Goal: Check status: Check status

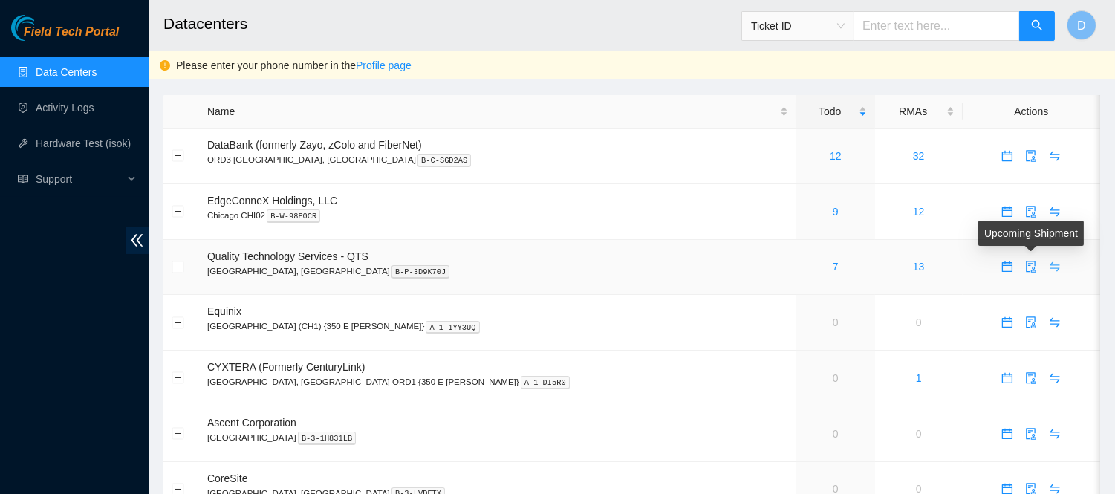
click at [1049, 267] on icon "swap" at bounding box center [1055, 267] width 12 height 12
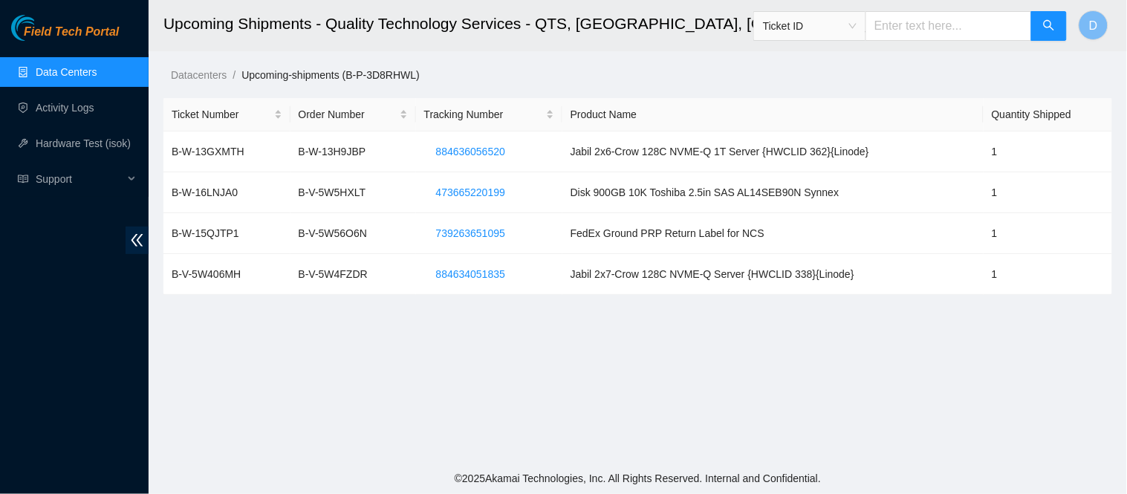
click at [484, 77] on ol "Datacenters / Upcoming-shipments (B-P-3D8RHWL) /" at bounding box center [649, 75] width 956 height 16
click at [603, 172] on td "Disk 900GB 10K Toshiba 2.5in SAS AL14SEB90N Synnex" at bounding box center [772, 192] width 421 height 41
click at [704, 60] on main "Upcoming Shipments - Quality Technology Services - QTS, [GEOGRAPHIC_DATA], [GEO…" at bounding box center [638, 231] width 978 height 463
click at [658, 79] on ol "Datacenters / Upcoming-shipments (B-P-3D8RHWL) /" at bounding box center [649, 75] width 956 height 16
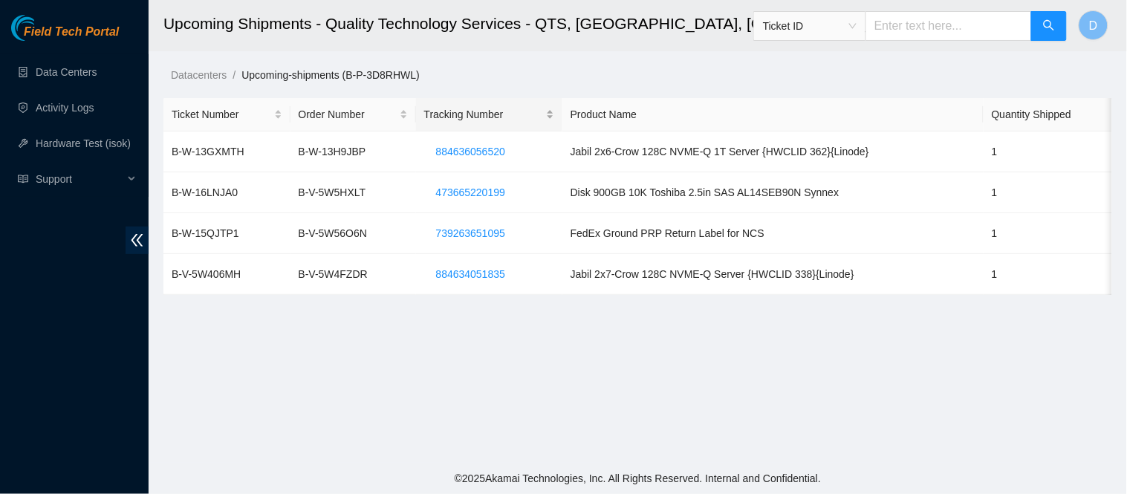
click at [510, 106] on div "Tracking Number" at bounding box center [489, 114] width 130 height 16
click at [860, 421] on main "Upcoming Shipments - Quality Technology Services - QTS, Chicago, IL Ticket ID D…" at bounding box center [638, 231] width 978 height 463
click at [779, 72] on ol "Datacenters / Upcoming-shipments (B-P-3D8RHWL) /" at bounding box center [649, 75] width 956 height 16
click at [528, 384] on main "Upcoming Shipments - Quality Technology Services - QTS, Chicago, IL Ticket ID D…" at bounding box center [638, 231] width 978 height 463
click at [77, 71] on link "Data Centers" at bounding box center [66, 72] width 61 height 12
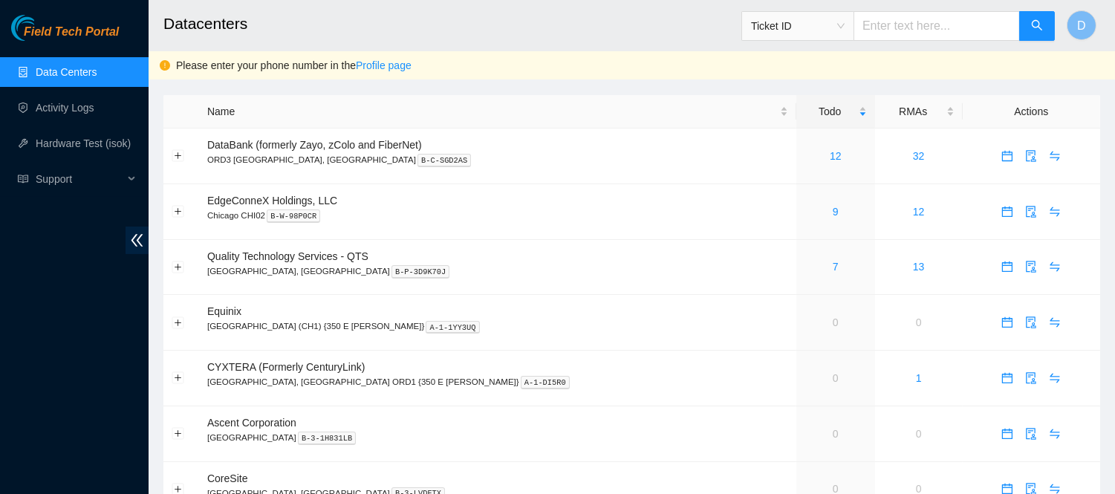
click at [461, 23] on h2 "Datacenters" at bounding box center [543, 24] width 760 height 48
click at [833, 267] on link "7" at bounding box center [836, 267] width 6 height 12
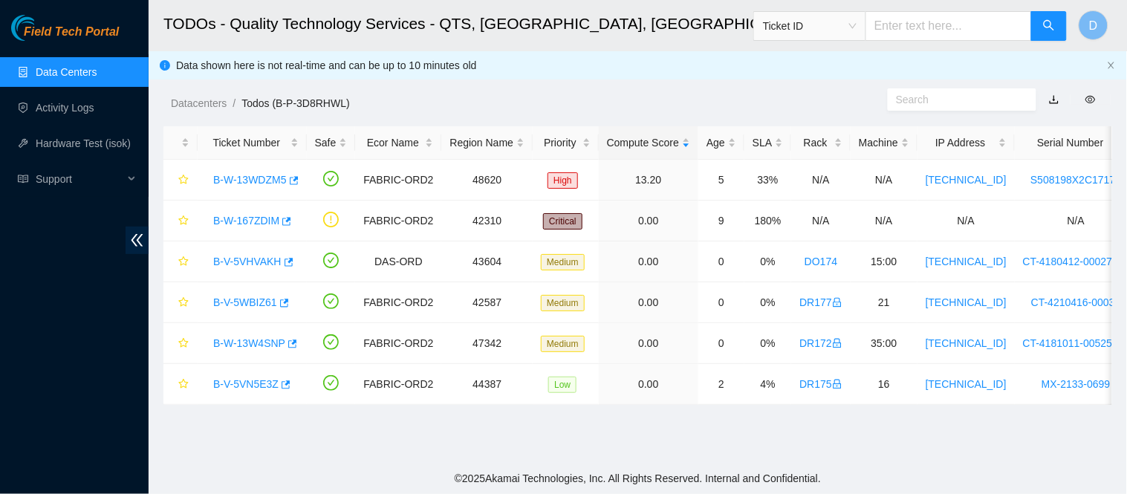
click at [294, 422] on main "TODOs - Quality Technology Services - QTS, Chicago, IL Ticket ID D Data shown h…" at bounding box center [638, 231] width 978 height 463
click at [246, 216] on link "B-W-167ZDIM" at bounding box center [246, 221] width 66 height 12
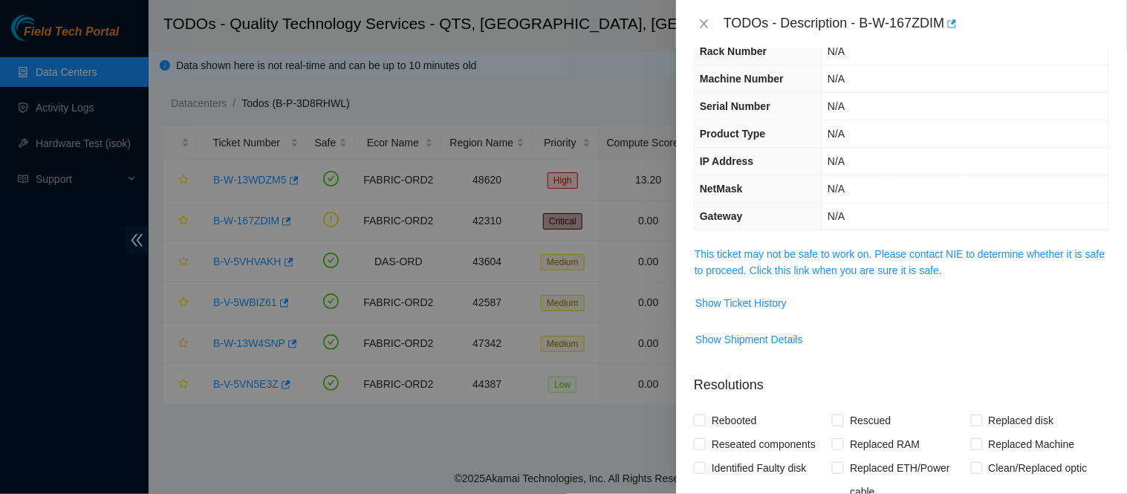
scroll to position [91, 0]
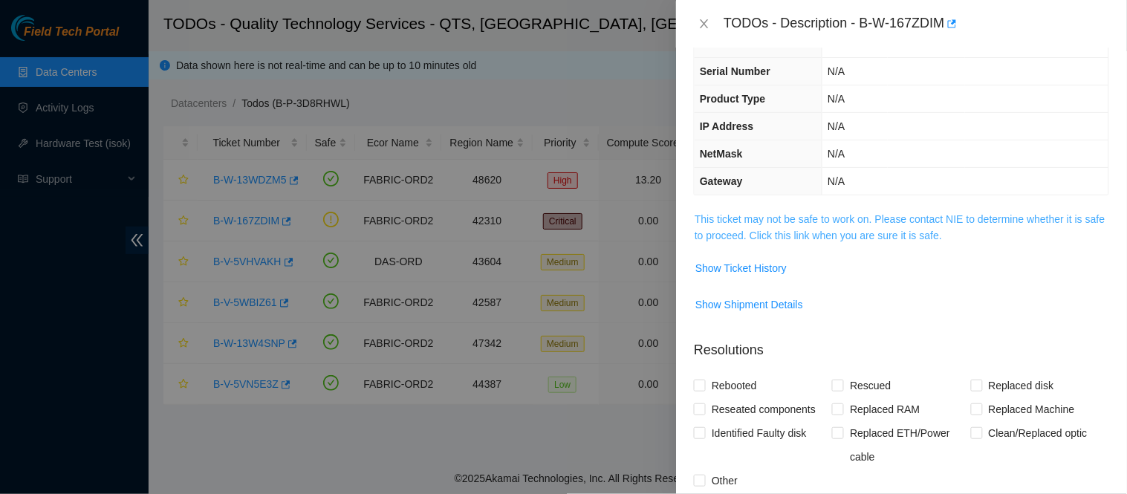
click at [850, 232] on link "This ticket may not be safe to work on. Please contact NIE to determine whether…" at bounding box center [900, 227] width 410 height 28
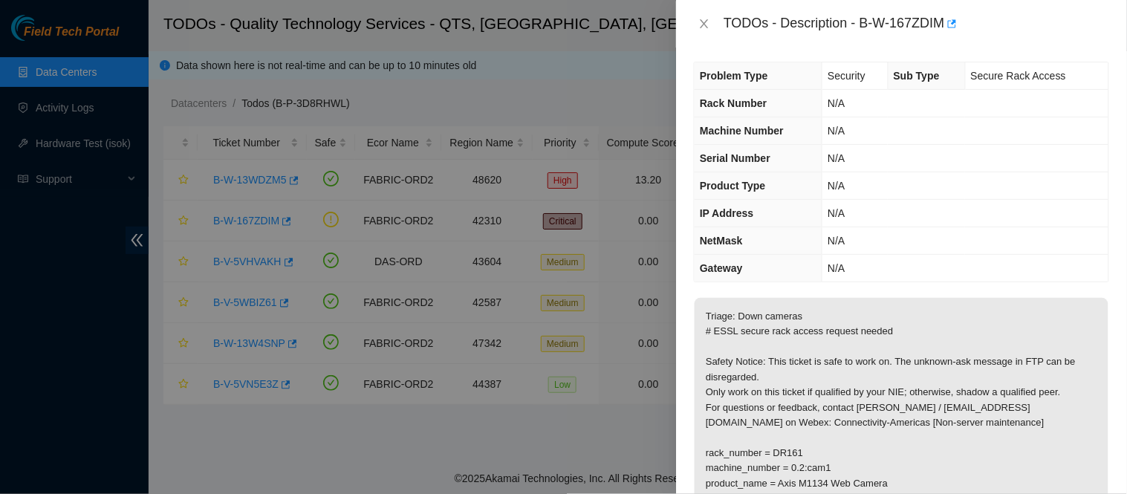
scroll to position [0, 0]
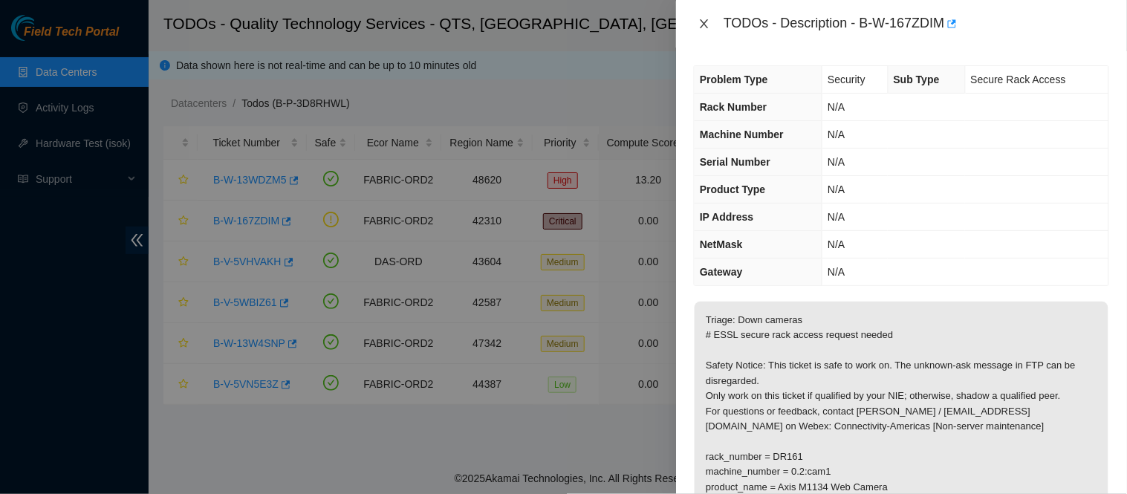
click at [700, 21] on icon "close" at bounding box center [704, 24] width 12 height 12
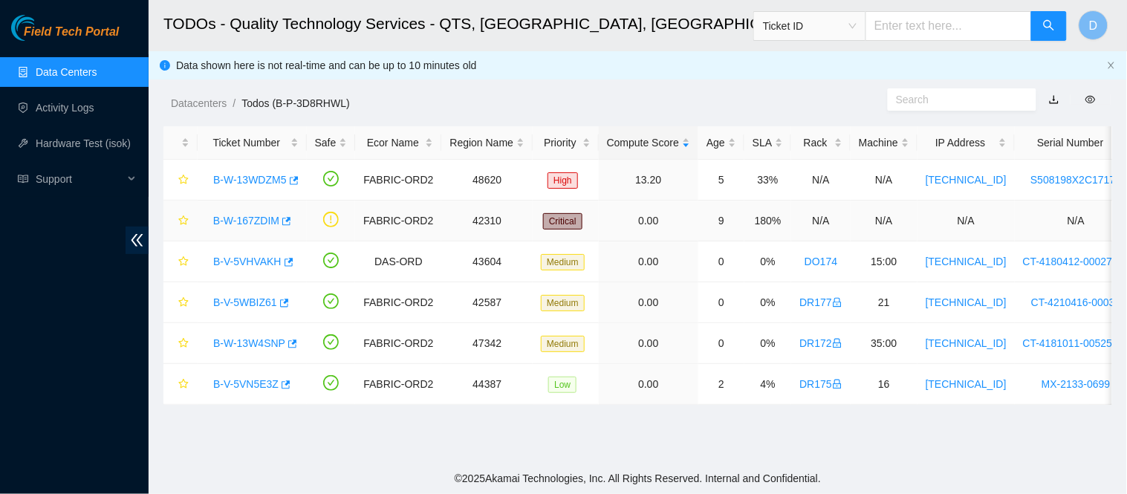
click at [251, 223] on link "B-W-167ZDIM" at bounding box center [246, 221] width 66 height 12
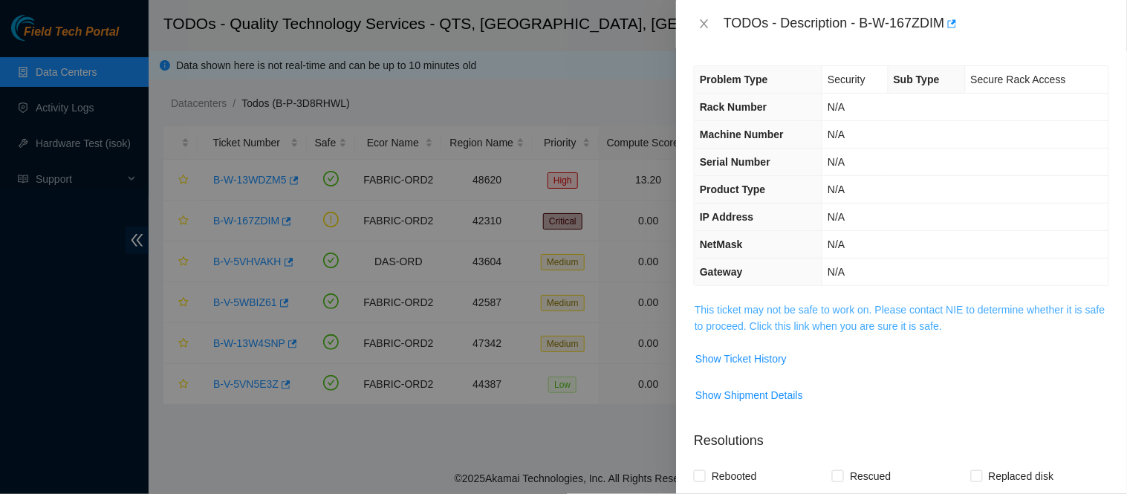
click at [873, 308] on link "This ticket may not be safe to work on. Please contact NIE to determine whether…" at bounding box center [900, 318] width 410 height 28
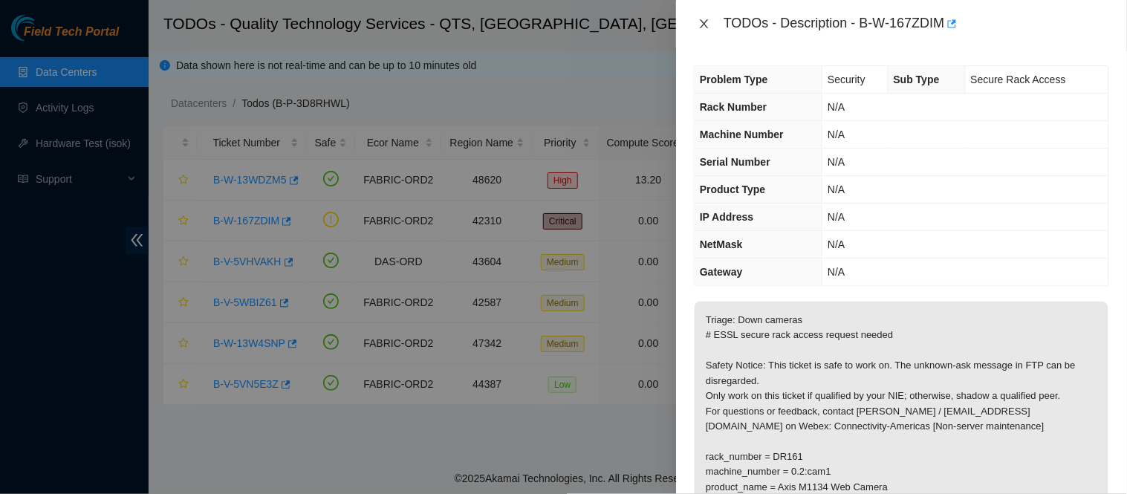
click at [706, 25] on icon "close" at bounding box center [705, 23] width 8 height 9
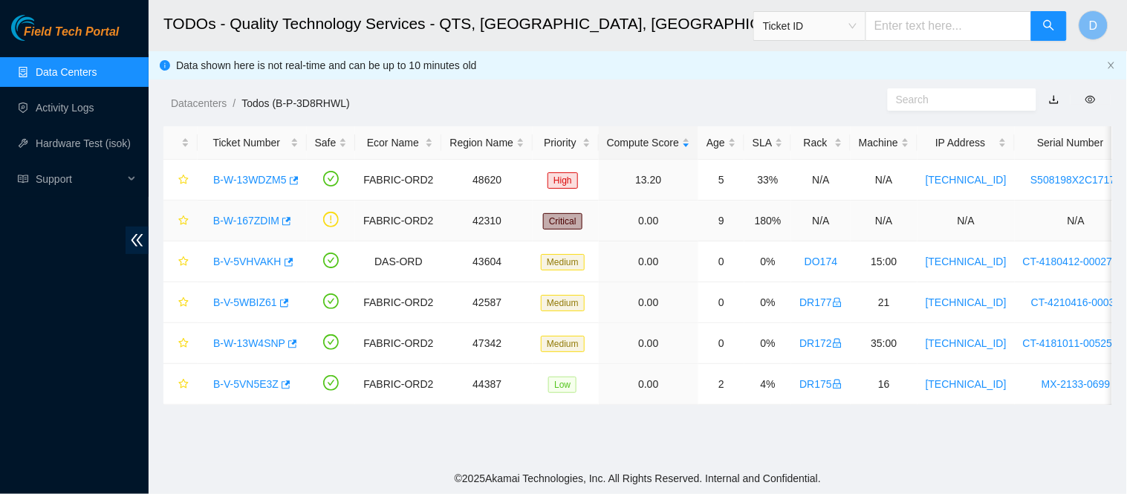
click at [267, 218] on link "B-W-167ZDIM" at bounding box center [246, 221] width 66 height 12
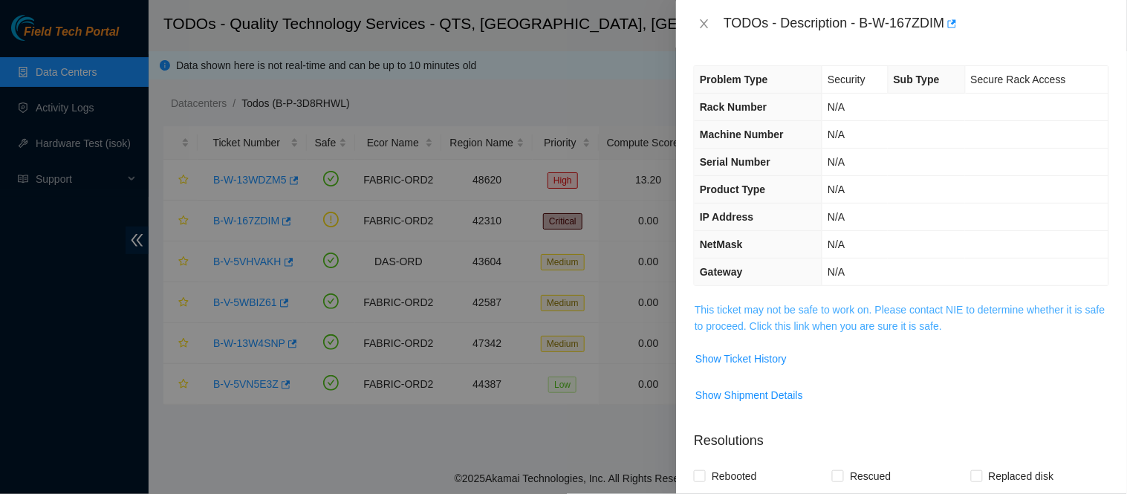
click at [790, 311] on link "This ticket may not be safe to work on. Please contact NIE to determine whether…" at bounding box center [900, 318] width 410 height 28
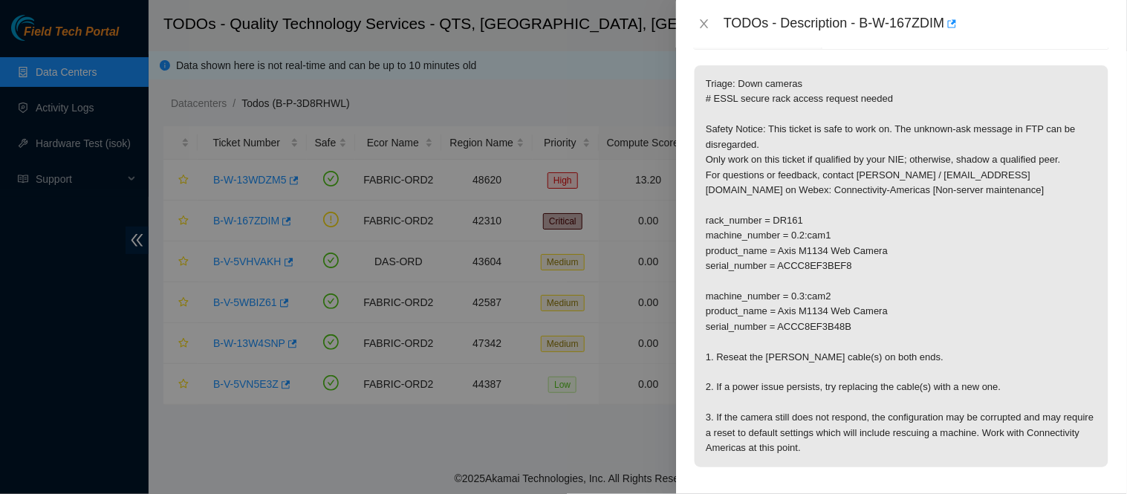
scroll to position [233, 0]
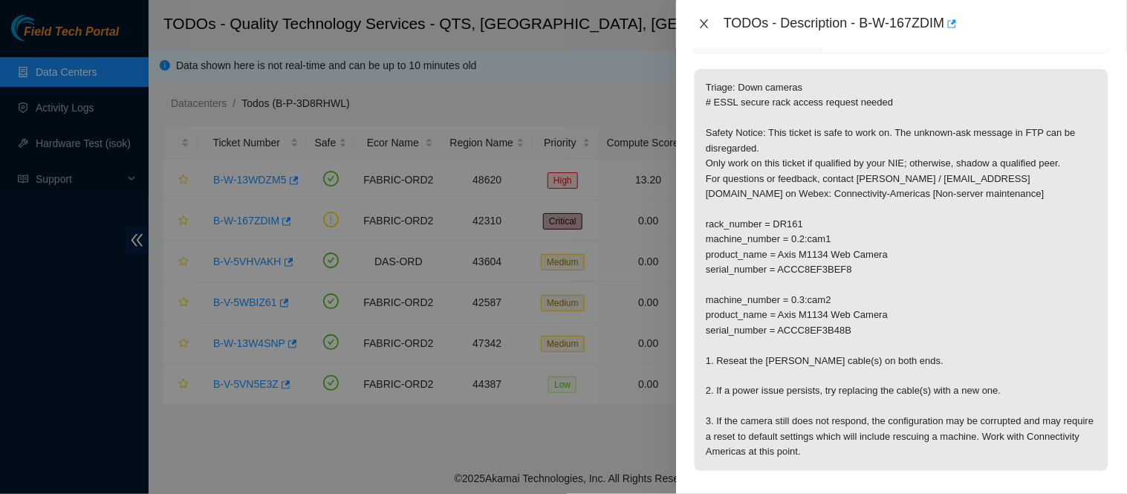
click at [706, 21] on icon "close" at bounding box center [704, 24] width 12 height 12
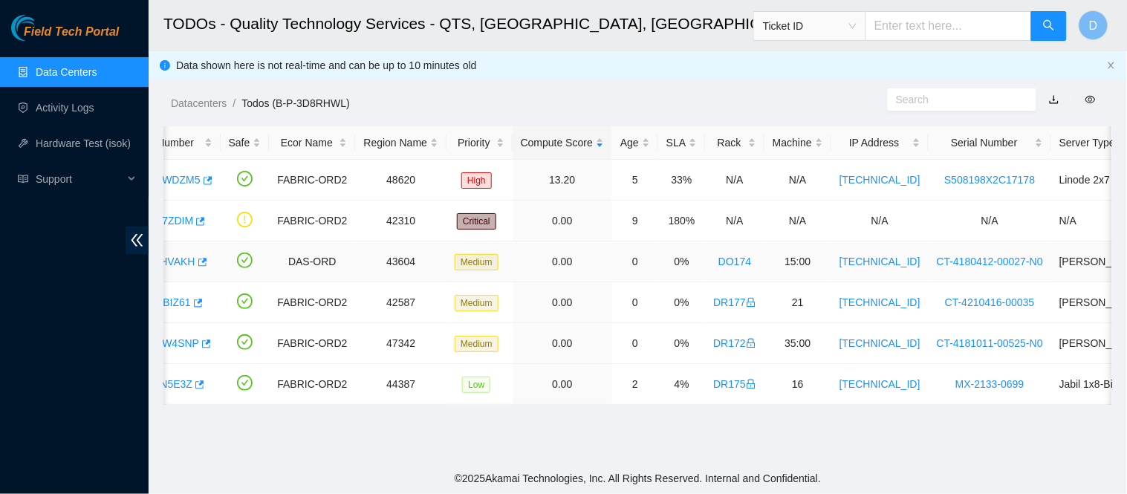
scroll to position [0, 0]
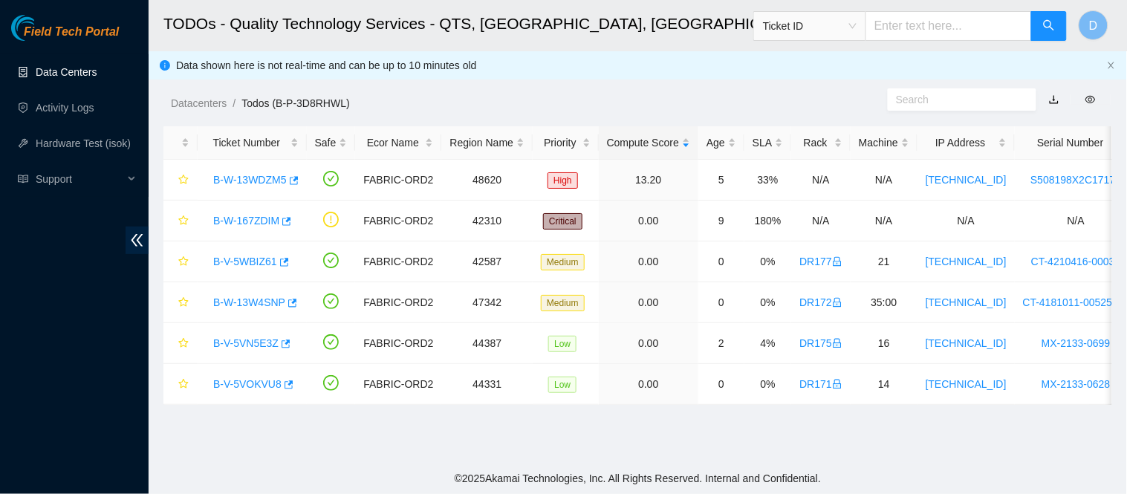
click at [83, 78] on link "Data Centers" at bounding box center [66, 72] width 61 height 12
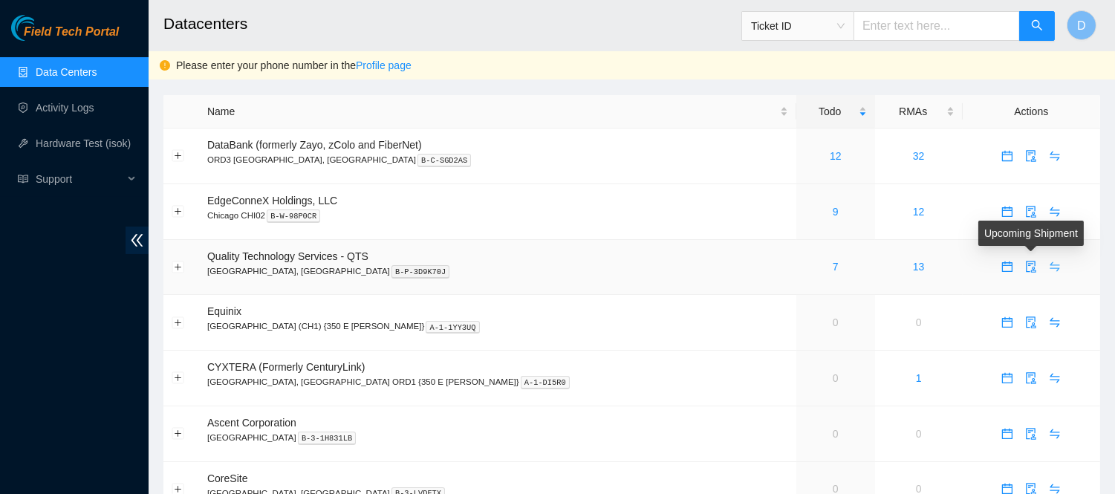
click at [1044, 273] on span "swap" at bounding box center [1055, 267] width 22 height 12
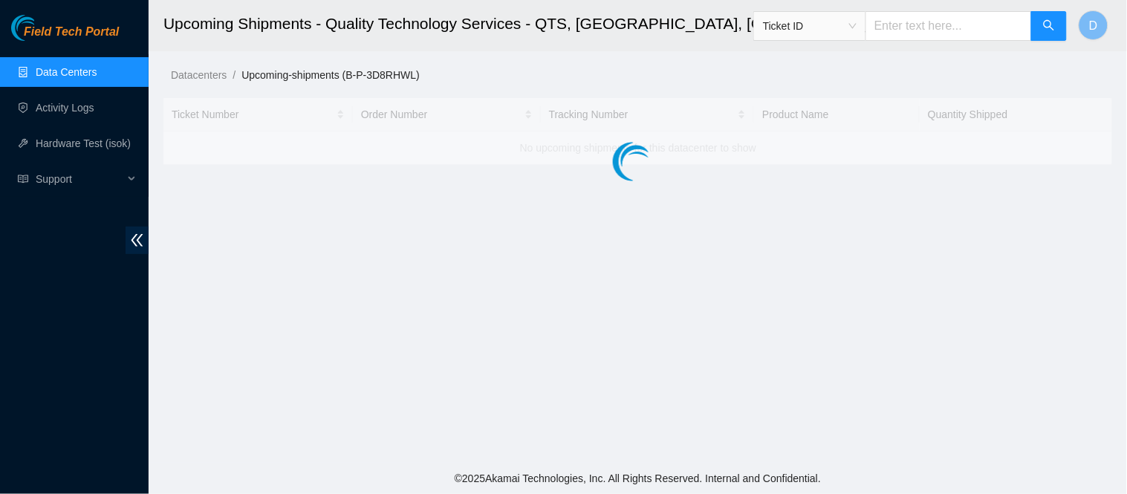
click at [611, 71] on ol "Datacenters / Upcoming-shipments (B-P-3D8RHWL) /" at bounding box center [649, 75] width 956 height 16
